Goal: Transaction & Acquisition: Purchase product/service

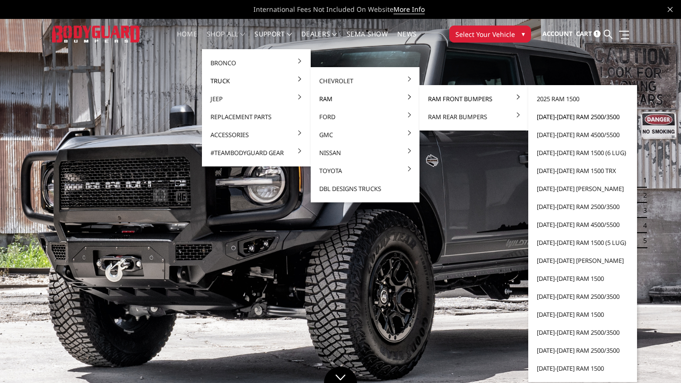
click at [562, 116] on link "[DATE]-[DATE] Ram 2500/3500" at bounding box center [582, 117] width 101 height 18
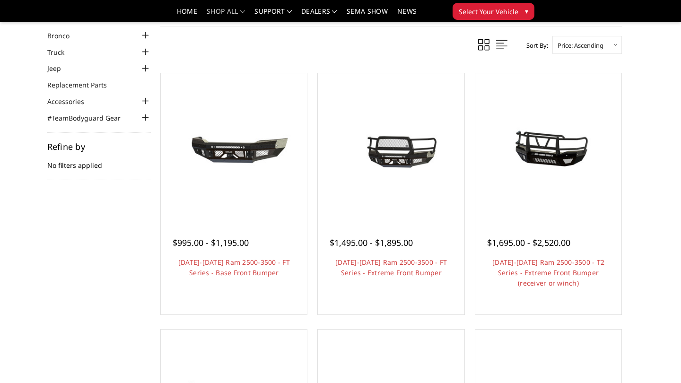
scroll to position [44, 0]
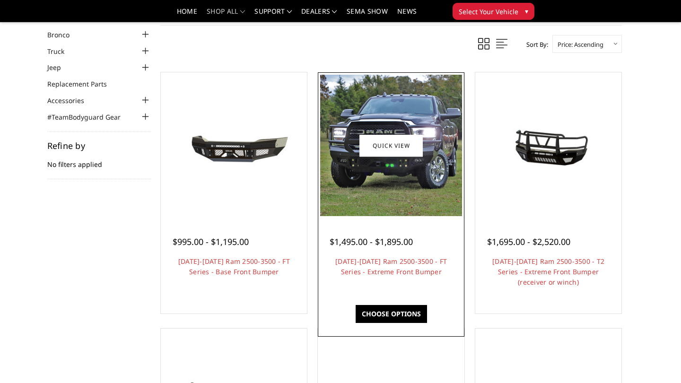
click at [388, 190] on img at bounding box center [390, 145] width 141 height 141
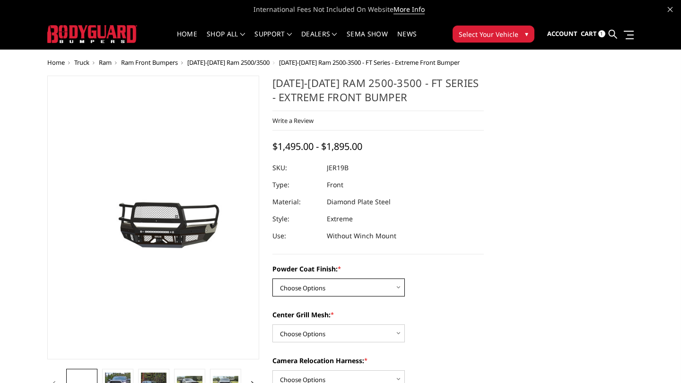
click at [368, 286] on select "Choose Options Bare Metal Gloss Black Powder Coat Textured Black Powder Coat" at bounding box center [338, 287] width 132 height 18
select select "3215"
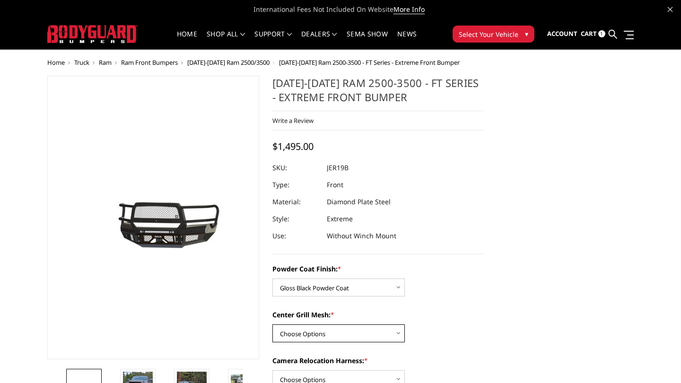
select select "3217"
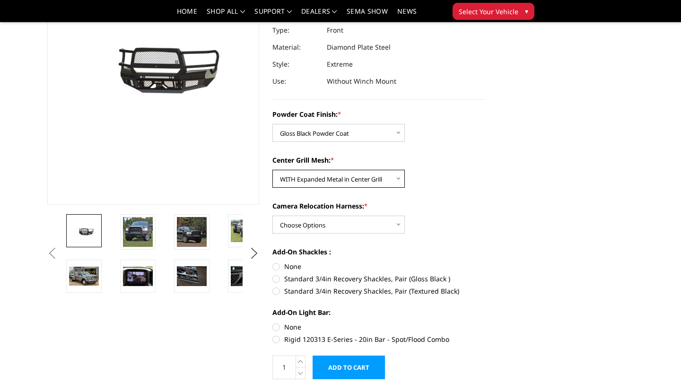
scroll to position [144, 0]
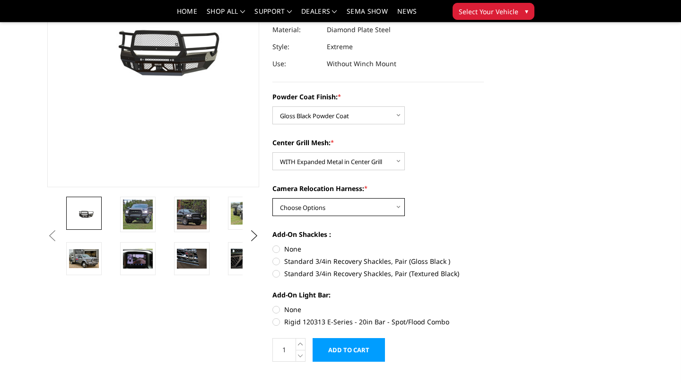
select select "3219"
click at [274, 260] on label "Standard 3/4in Recovery Shackles, Pair (Gloss Black )" at bounding box center [378, 261] width 212 height 10
click at [483, 244] on input "Standard 3/4in Recovery Shackles, Pair (Gloss Black )" at bounding box center [483, 244] width 0 height 0
radio input "true"
click at [274, 249] on label "None" at bounding box center [378, 249] width 212 height 10
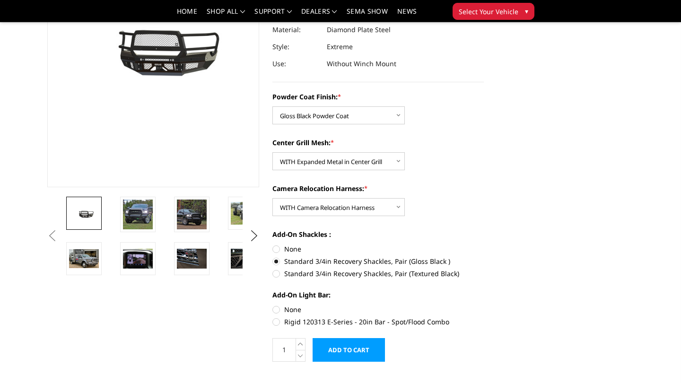
click at [273, 244] on input "None" at bounding box center [272, 244] width 0 height 0
radio input "true"
click at [141, 219] on img at bounding box center [138, 214] width 30 height 30
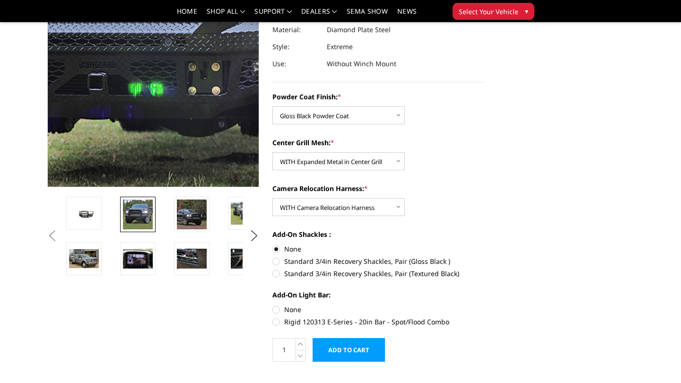
click at [154, 83] on img at bounding box center [152, 2] width 605 height 605
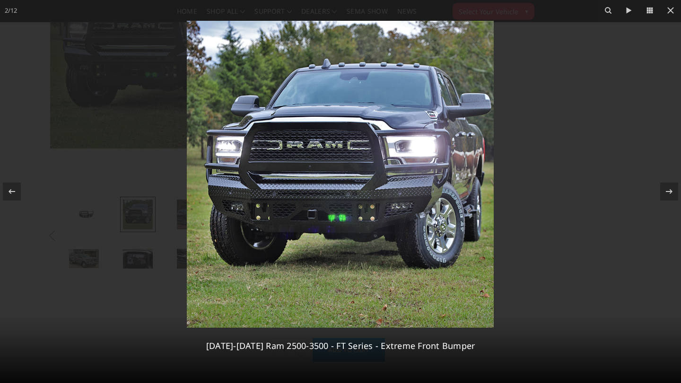
click at [374, 215] on img at bounding box center [340, 174] width 307 height 307
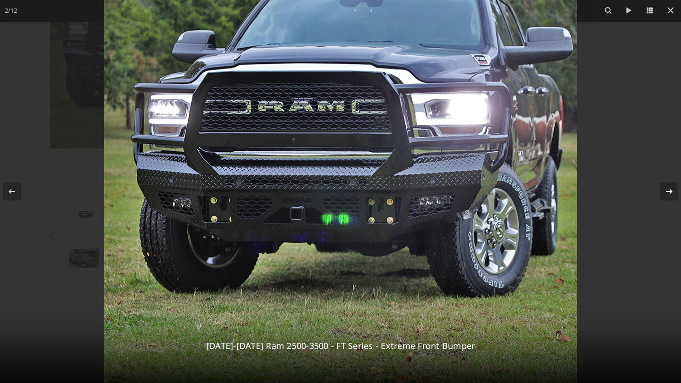
click at [673, 191] on icon at bounding box center [668, 191] width 11 height 11
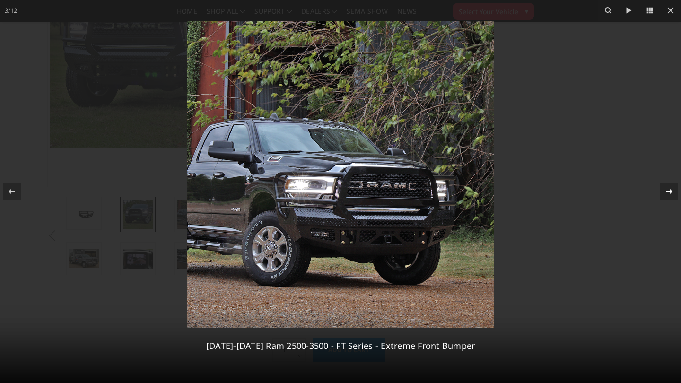
click at [673, 191] on icon at bounding box center [668, 191] width 11 height 11
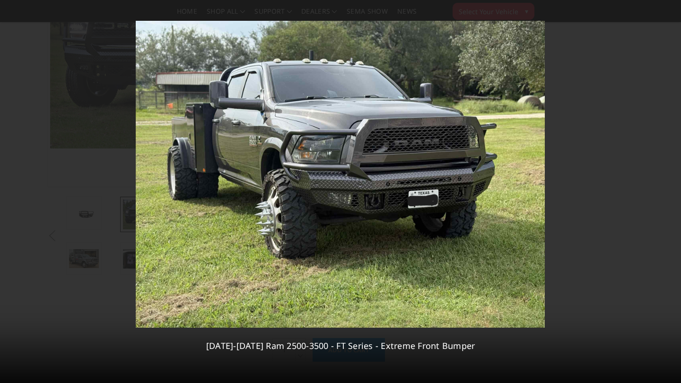
click at [673, 191] on div "4 / 12 2019-2026 Ram 2500-3500 - FT Series - Extreme Front Bumper" at bounding box center [340, 191] width 681 height 383
click at [669, 190] on icon at bounding box center [668, 191] width 11 height 11
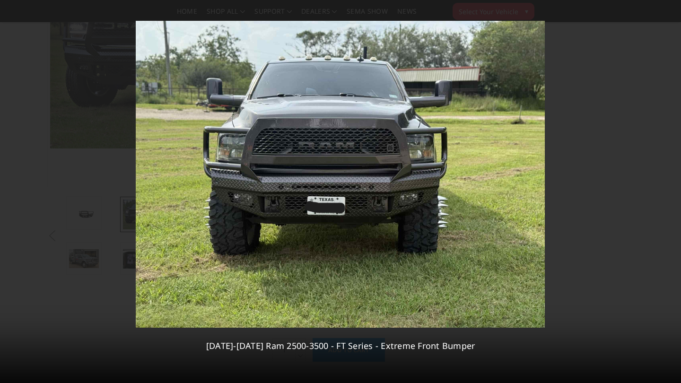
click at [669, 190] on div "5 / 12 2019-2026 Ram 2500-3500 - FT Series - Extreme Front Bumper" at bounding box center [340, 191] width 681 height 383
click at [668, 190] on icon at bounding box center [668, 191] width 11 height 11
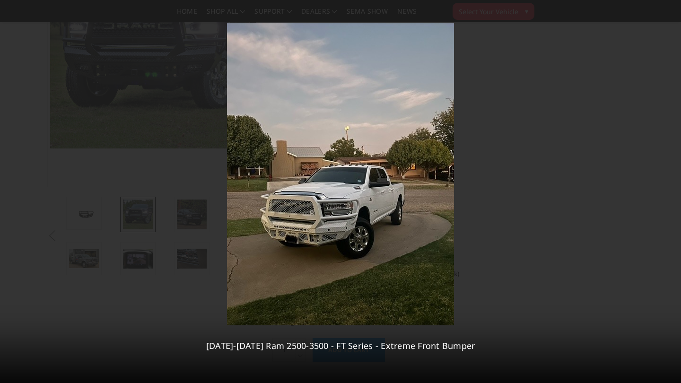
click at [668, 190] on div "6 / 12 2019-2026 Ram 2500-3500 - FT Series - Extreme Front Bumper" at bounding box center [340, 191] width 681 height 383
click at [668, 191] on icon at bounding box center [668, 191] width 11 height 11
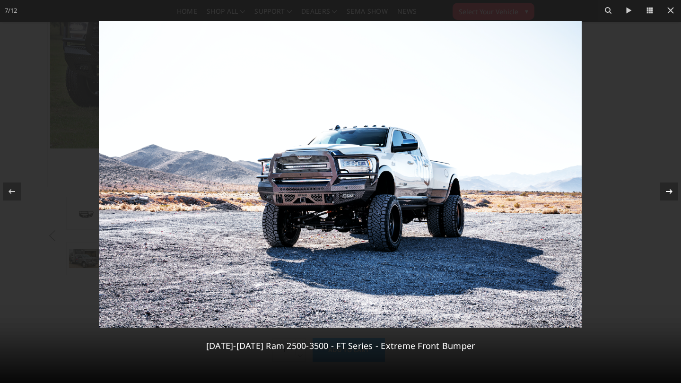
click at [668, 191] on icon at bounding box center [668, 191] width 11 height 11
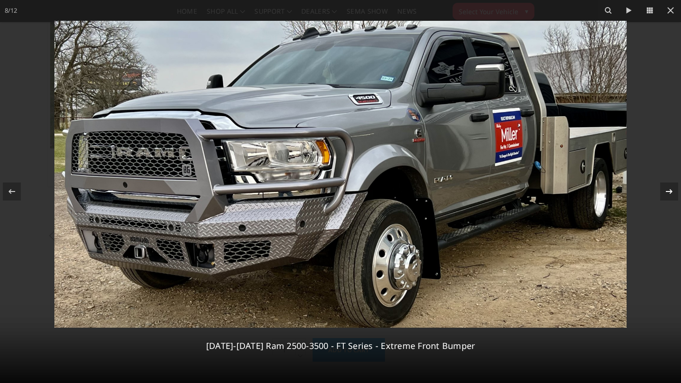
click at [668, 191] on icon at bounding box center [668, 191] width 11 height 11
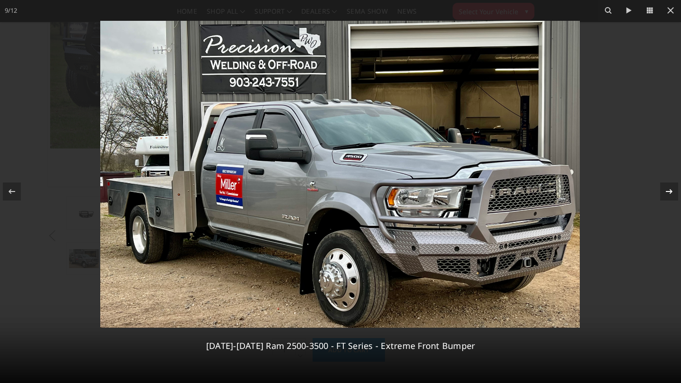
click at [668, 191] on icon at bounding box center [668, 191] width 11 height 11
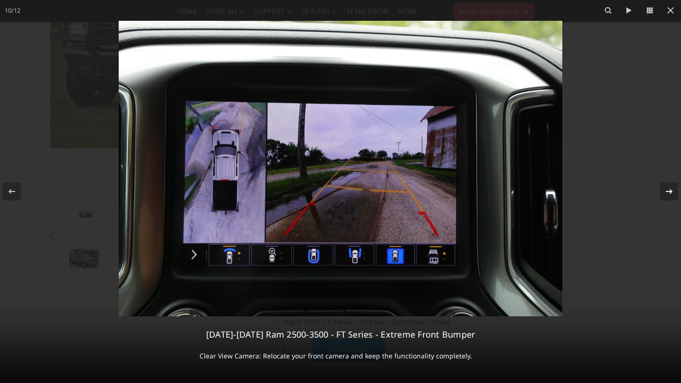
click at [668, 191] on icon at bounding box center [668, 191] width 11 height 11
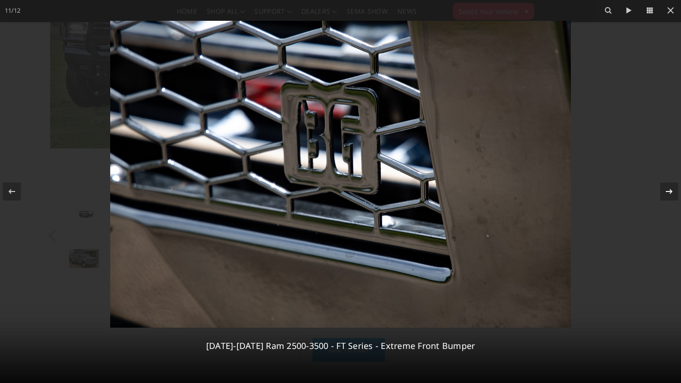
click at [668, 191] on icon at bounding box center [668, 191] width 11 height 11
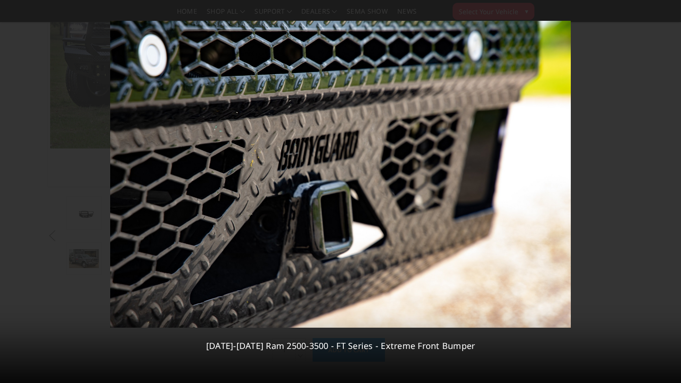
click at [668, 191] on div "12 / 12 2019-2026 Ram 2500-3500 - FT Series - Extreme Front Bumper" at bounding box center [340, 191] width 681 height 383
drag, startPoint x: 668, startPoint y: 191, endPoint x: 477, endPoint y: 192, distance: 190.9
click at [477, 192] on div "12 / 12 2019-2026 Ram 2500-3500 - FT Series - Extreme Front Bumper" at bounding box center [340, 191] width 681 height 383
click at [672, 10] on icon at bounding box center [669, 10] width 11 height 11
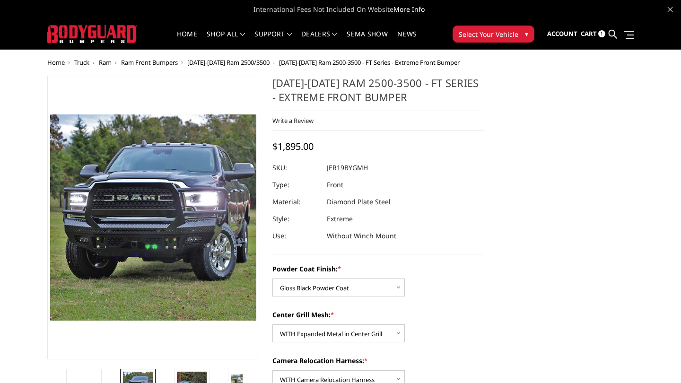
scroll to position [0, 0]
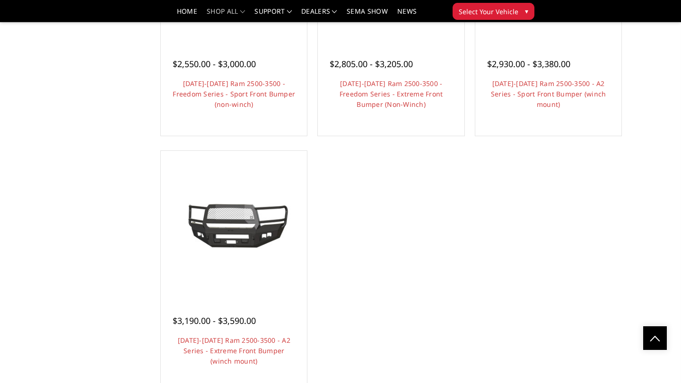
scroll to position [759, 0]
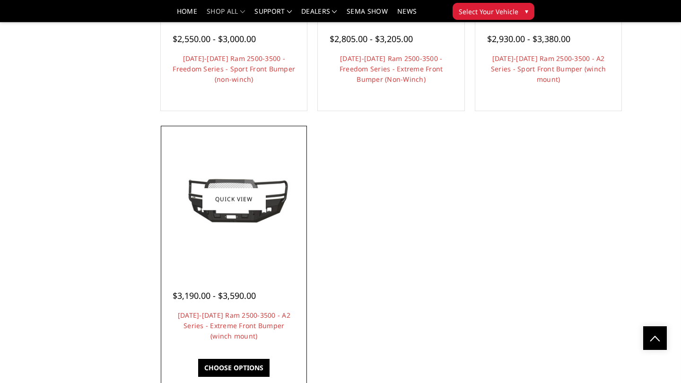
click at [254, 226] on img at bounding box center [233, 199] width 141 height 64
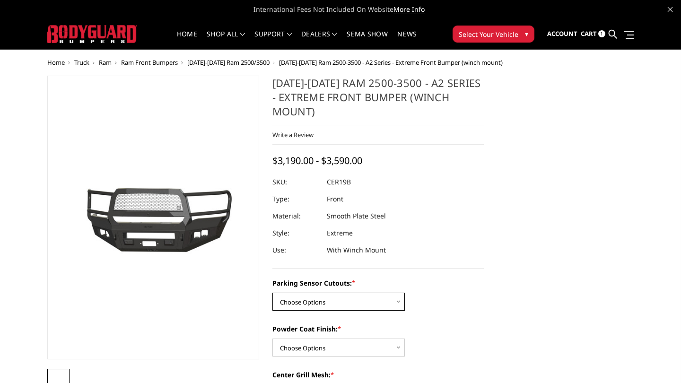
select select "1879"
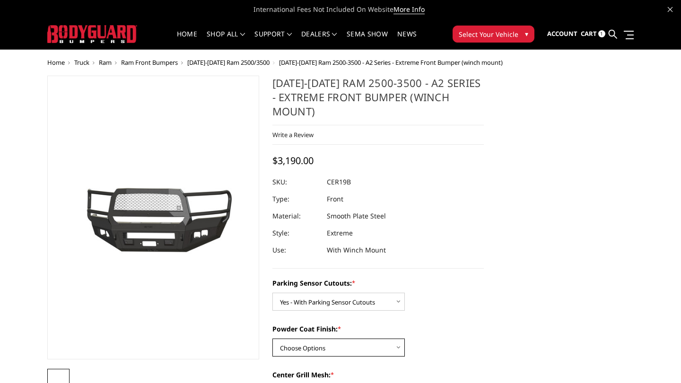
select select "1881"
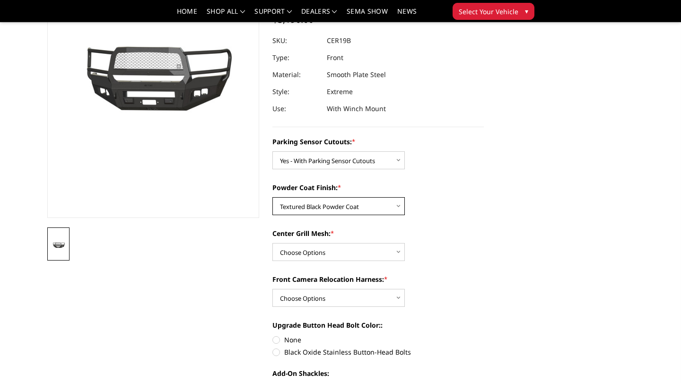
scroll to position [114, 0]
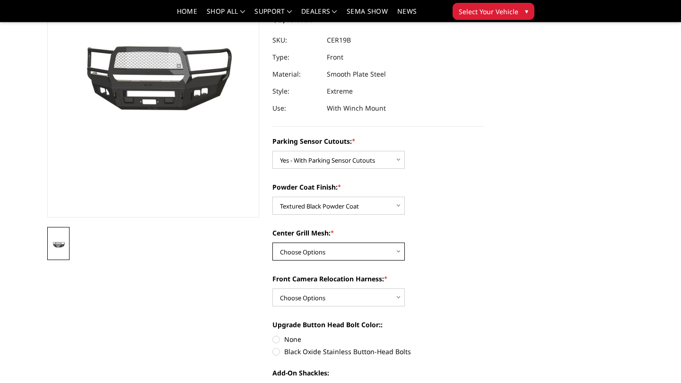
select select "1882"
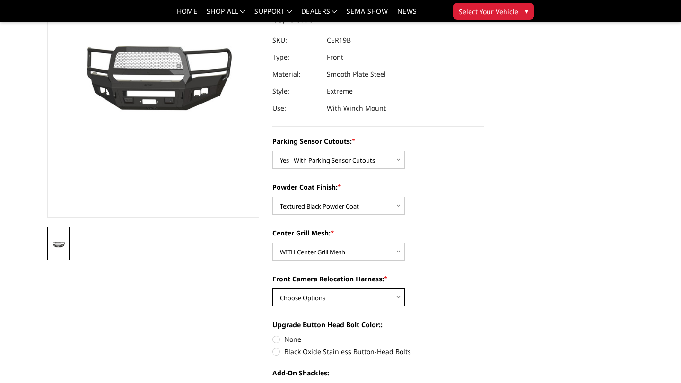
select select "1884"
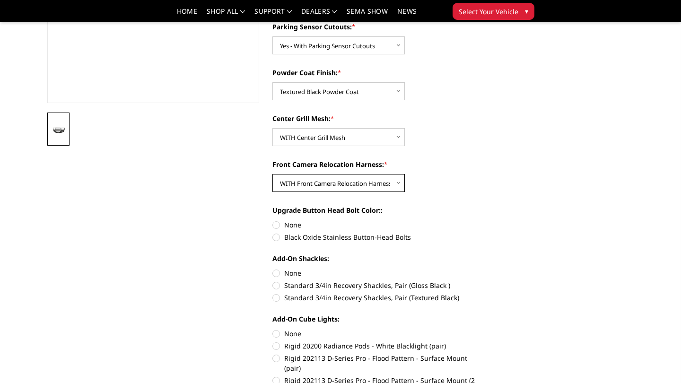
scroll to position [231, 0]
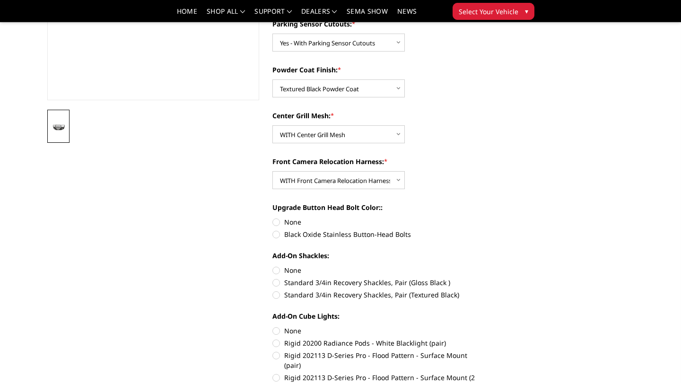
click at [358, 234] on label "Black Oxide Stainless Button-Head Bolts" at bounding box center [378, 234] width 212 height 10
click at [483, 217] on input "Black Oxide Stainless Button-Head Bolts" at bounding box center [483, 217] width 0 height 0
radio input "true"
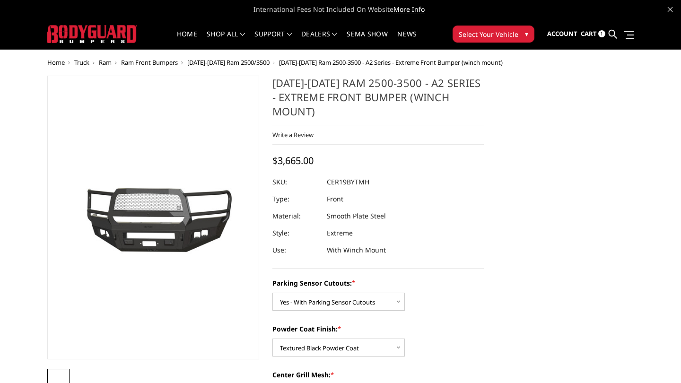
scroll to position [0, 0]
